Goal: Information Seeking & Learning: Understand process/instructions

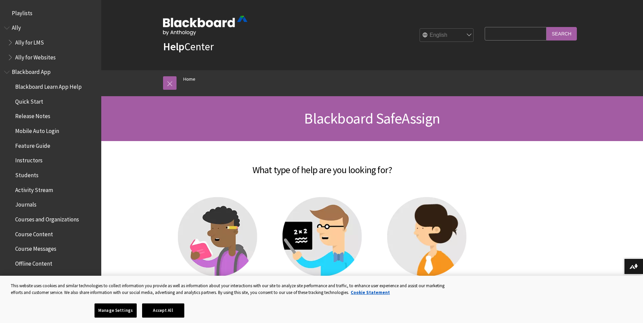
scroll to position [615, 0]
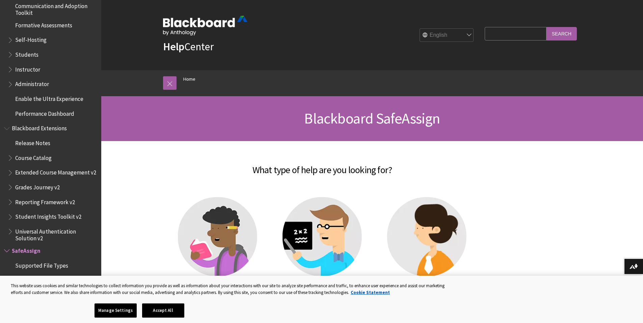
click at [301, 226] on img at bounding box center [321, 236] width 79 height 79
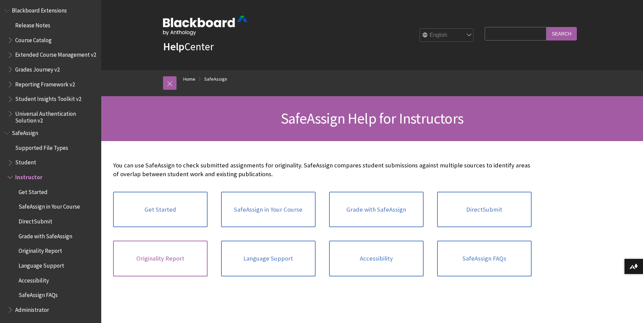
click at [185, 261] on link "Originality Report" at bounding box center [160, 258] width 94 height 36
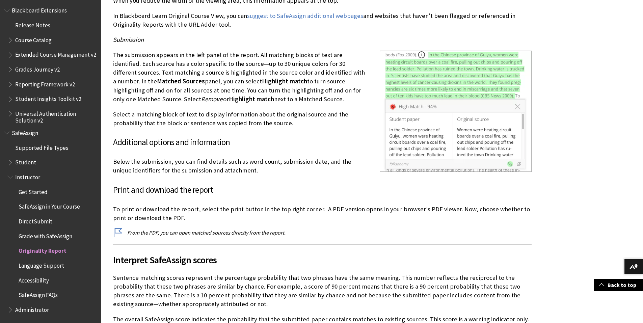
scroll to position [1518, 0]
